Goal: Task Accomplishment & Management: Use online tool/utility

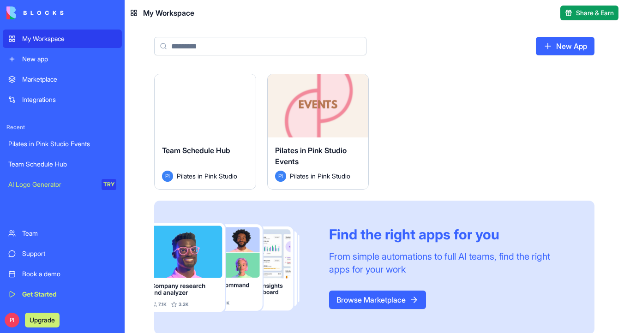
click at [304, 110] on button "Launch" at bounding box center [318, 106] width 69 height 18
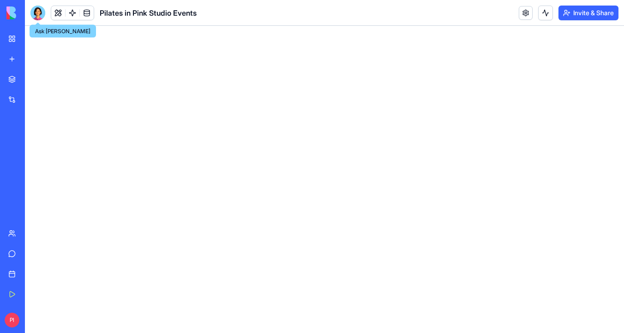
click at [41, 14] on div at bounding box center [37, 13] width 15 height 15
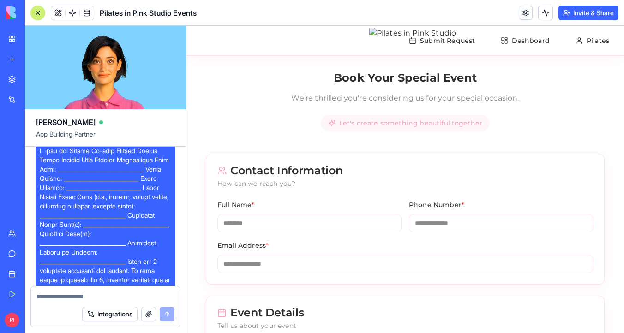
scroll to position [15, 0]
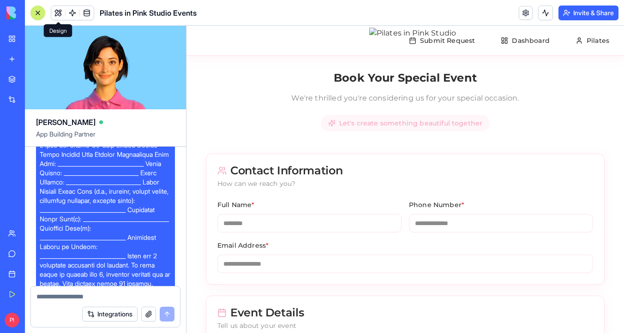
click at [54, 15] on button at bounding box center [58, 13] width 14 height 14
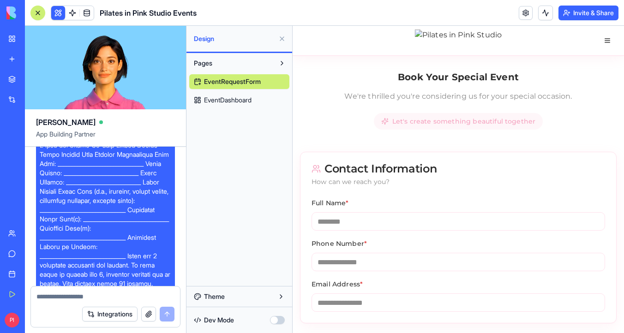
click at [37, 12] on div at bounding box center [37, 12] width 7 height 7
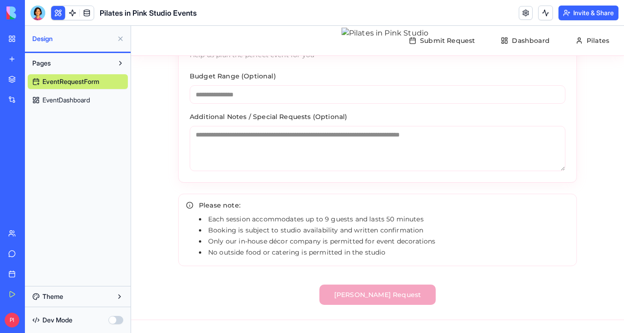
scroll to position [1013, 0]
